Goal: Communication & Community: Ask a question

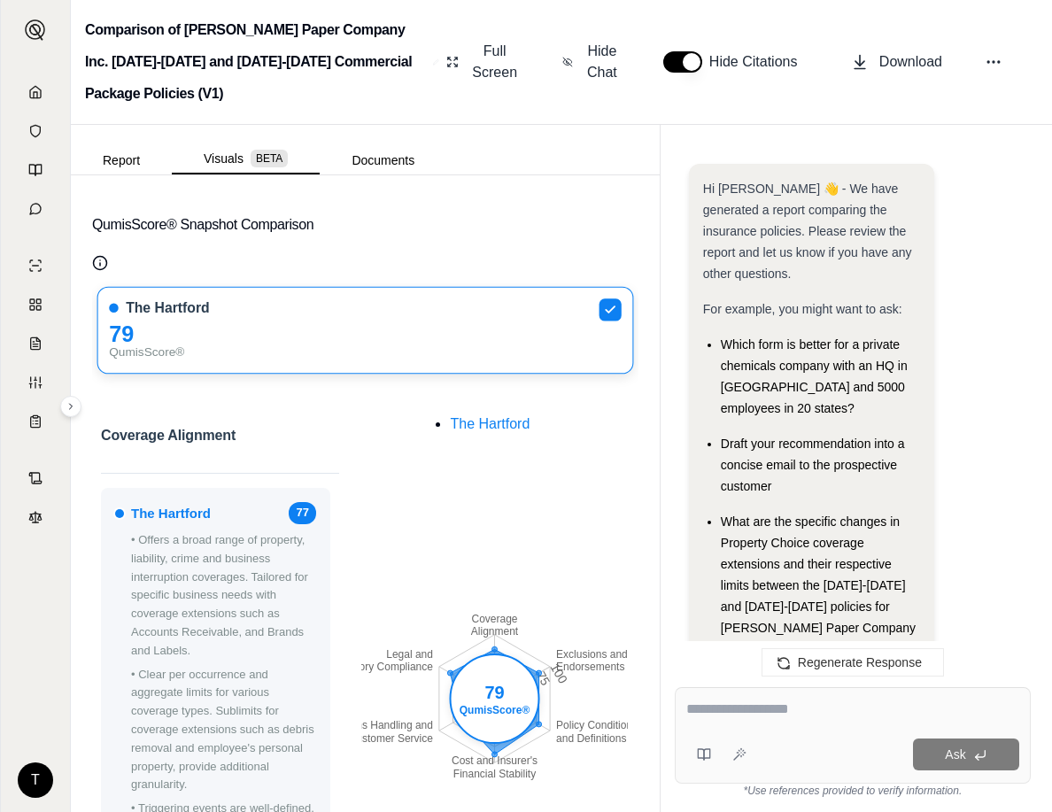
scroll to position [3736, 0]
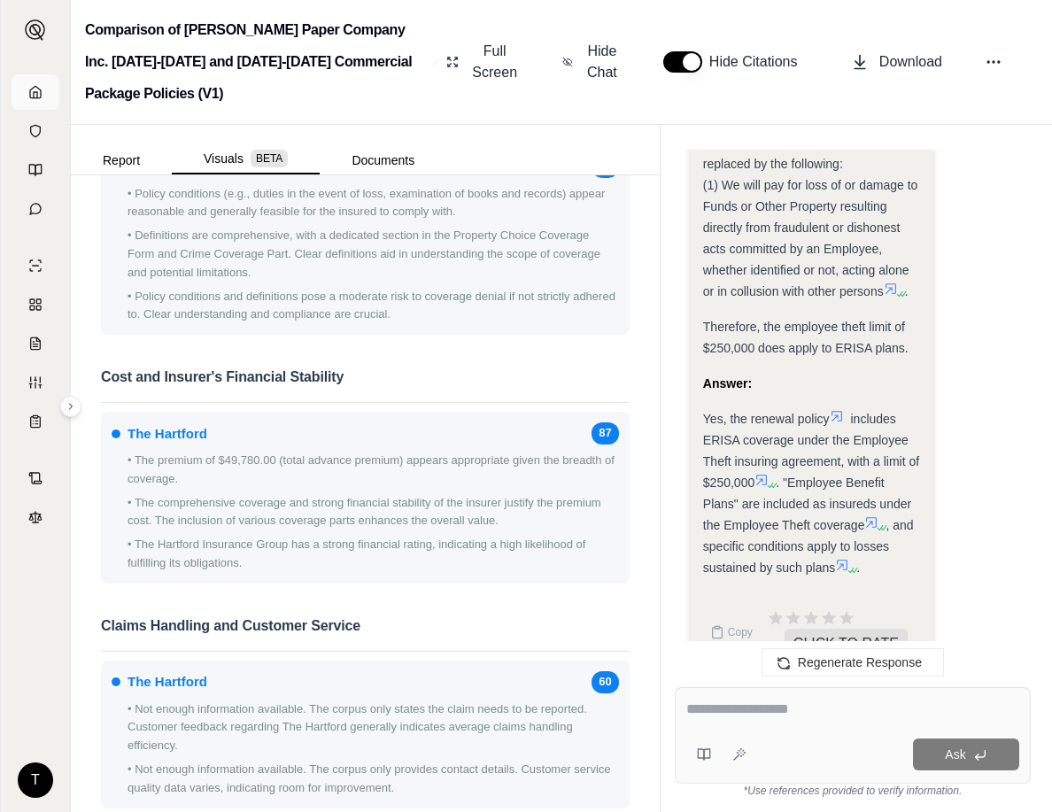
drag, startPoint x: 0, startPoint y: 0, endPoint x: 37, endPoint y: 97, distance: 104.3
click at [37, 97] on polyline at bounding box center [36, 95] width 4 height 6
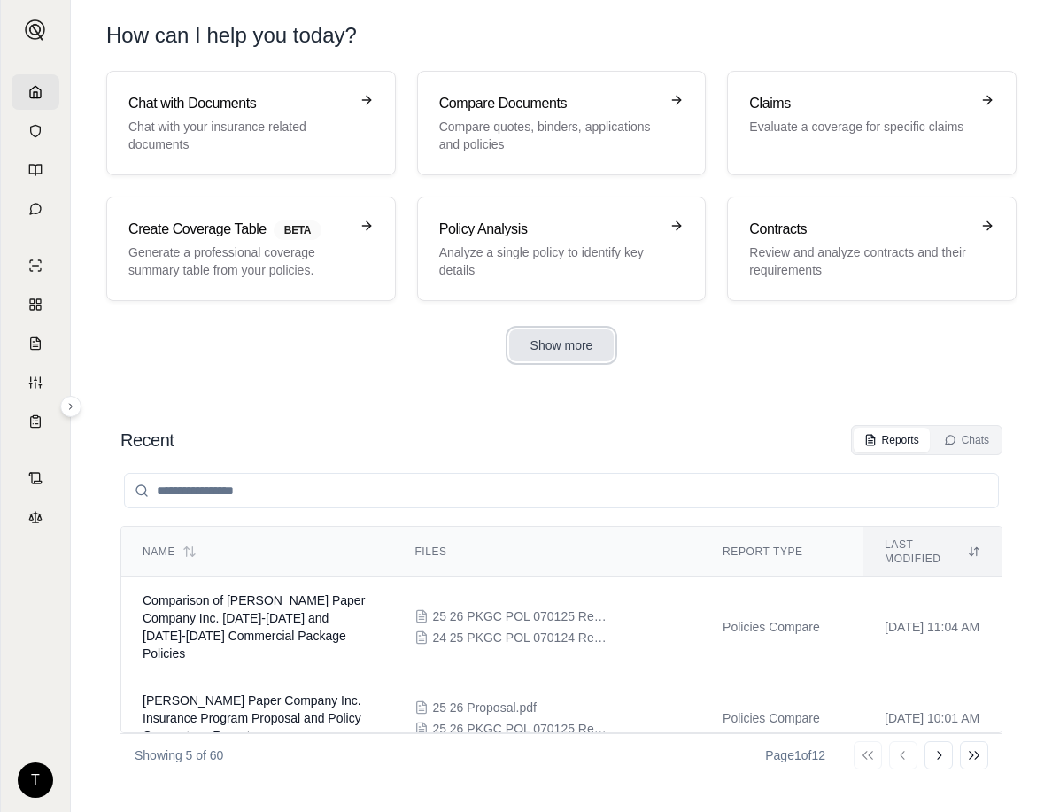
click at [562, 347] on button "Show more" at bounding box center [561, 345] width 105 height 32
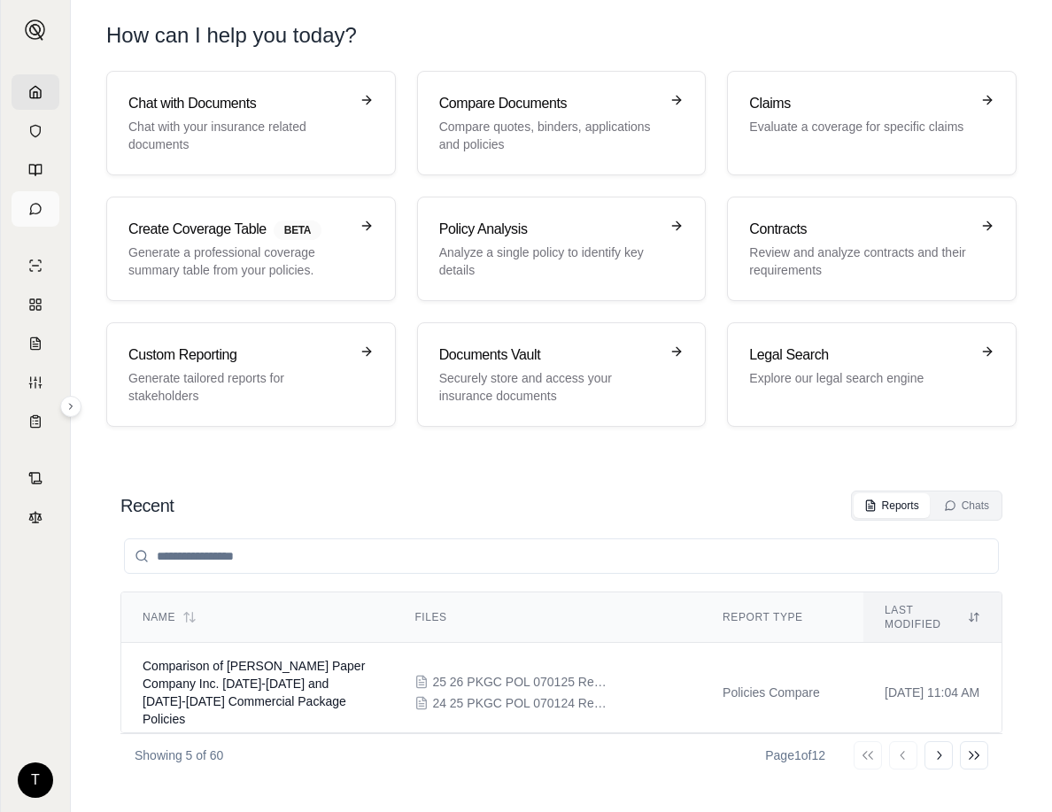
click at [24, 213] on link at bounding box center [36, 208] width 48 height 35
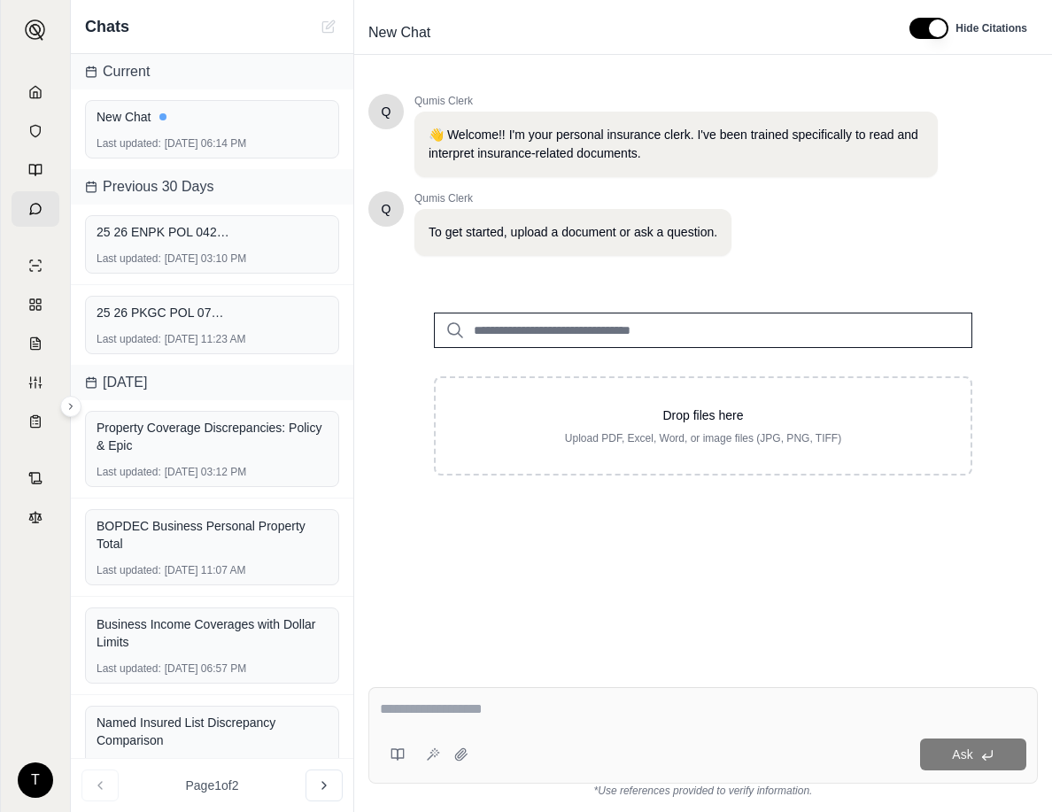
click at [428, 709] on textarea at bounding box center [703, 709] width 646 height 21
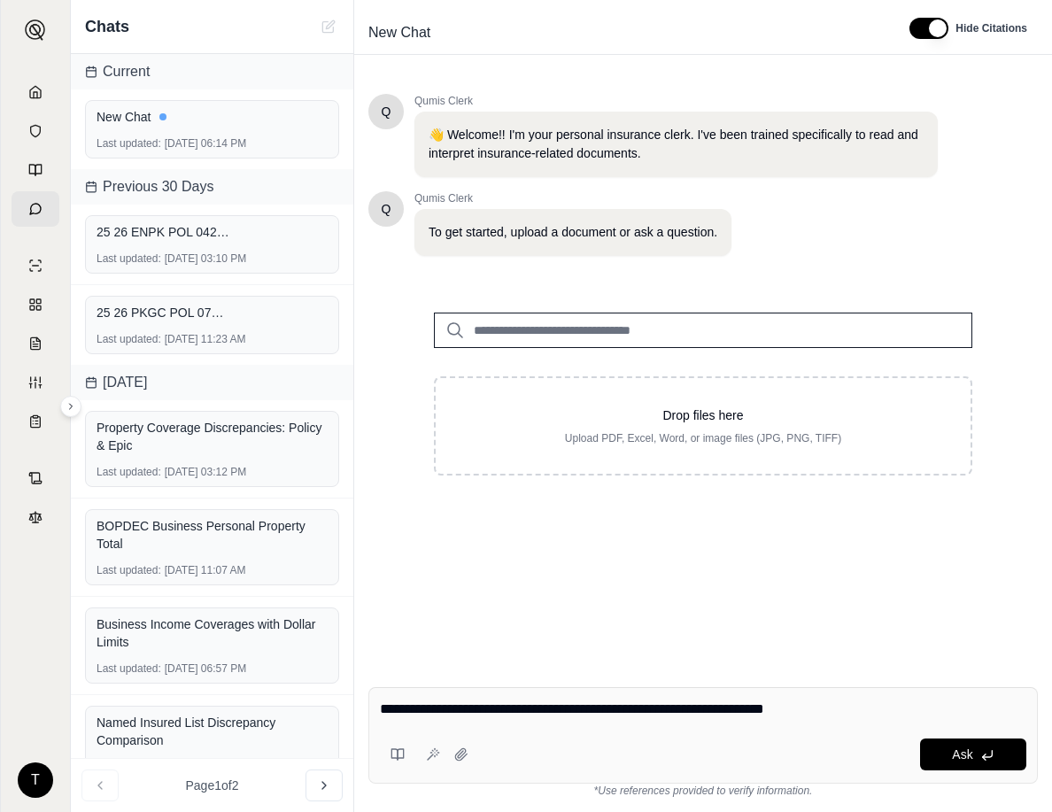
type textarea "**********"
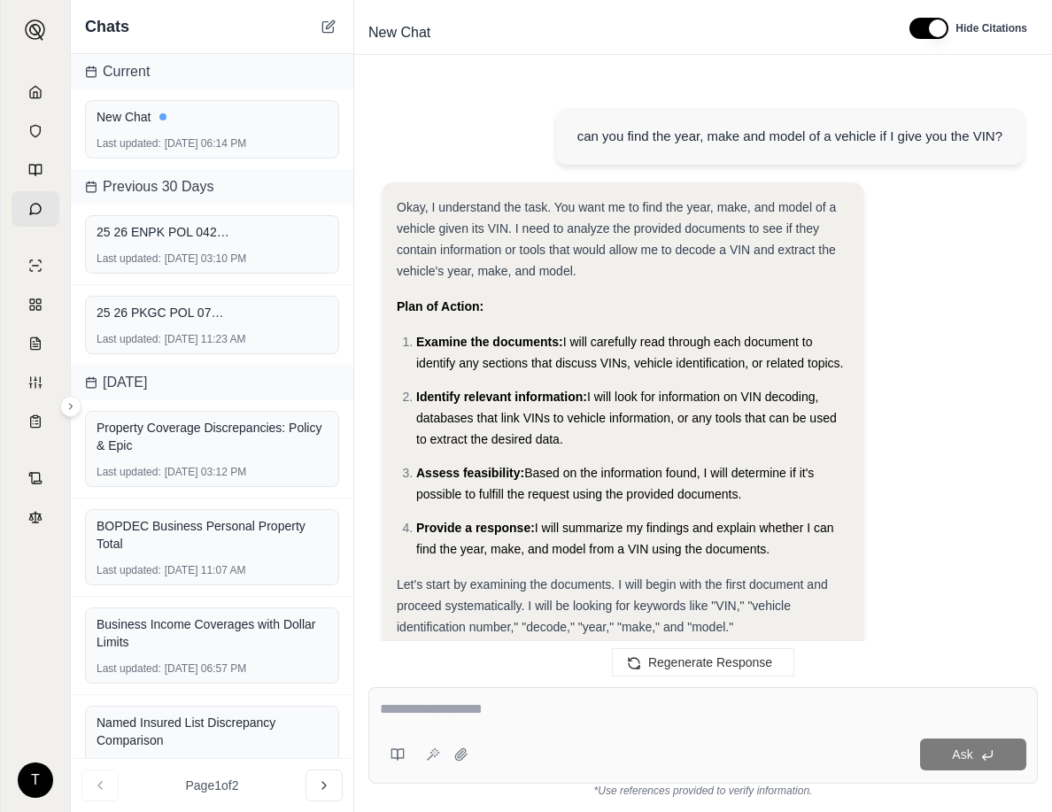
scroll to position [390, 0]
